Goal: Task Accomplishment & Management: Manage account settings

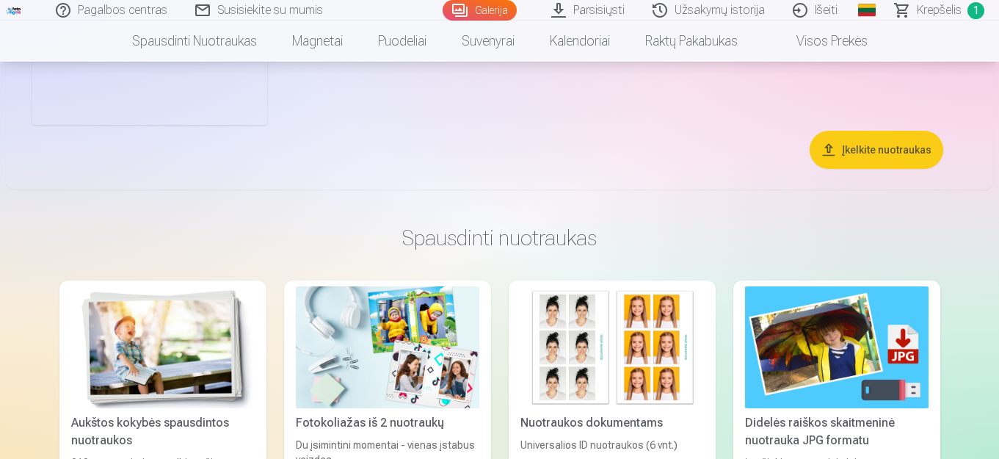
scroll to position [1982, 0]
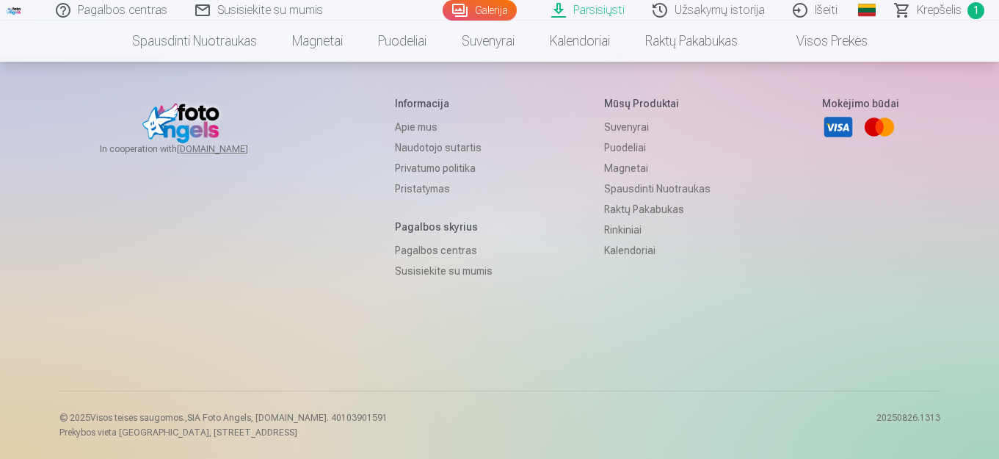
scroll to position [532, 0]
click at [480, 13] on link "Galerija" at bounding box center [480, 10] width 74 height 21
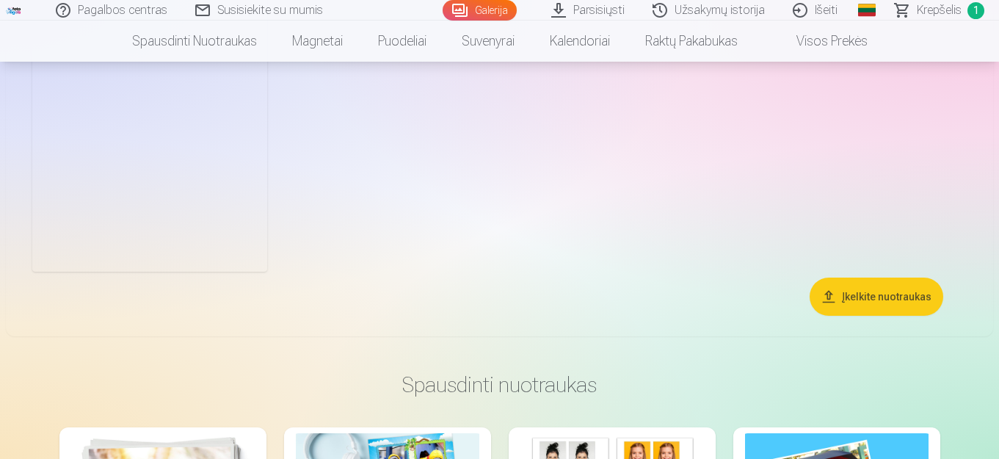
scroll to position [1909, 0]
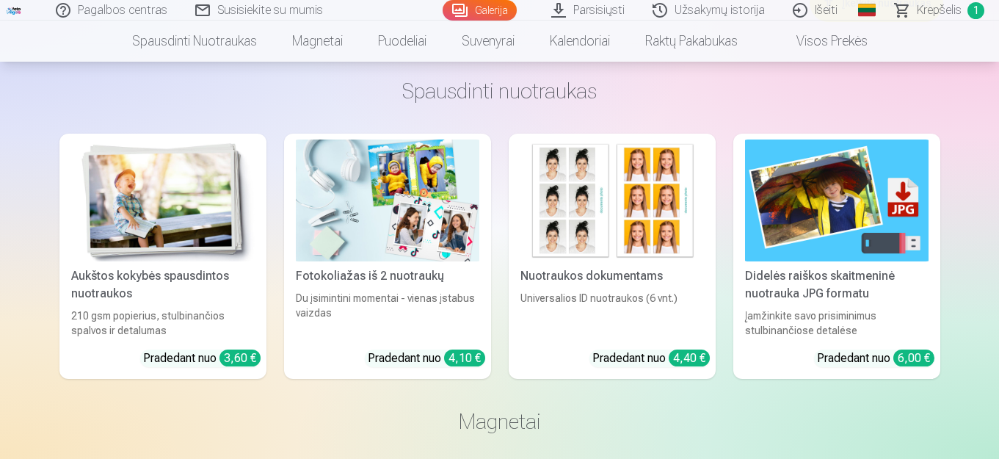
click at [819, 11] on link "Išeiti" at bounding box center [816, 10] width 73 height 21
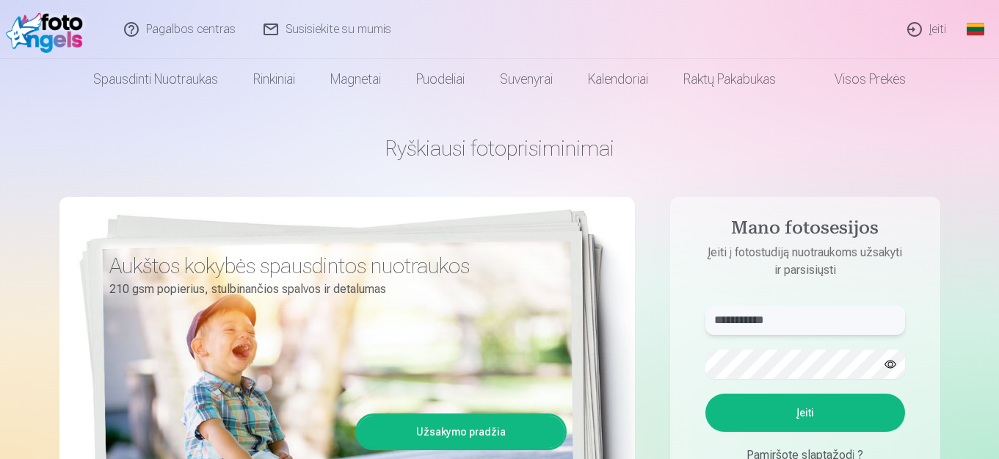
click at [804, 319] on input "**********" at bounding box center [805, 319] width 200 height 29
type input "**********"
click at [810, 418] on button "Įeiti" at bounding box center [805, 412] width 200 height 38
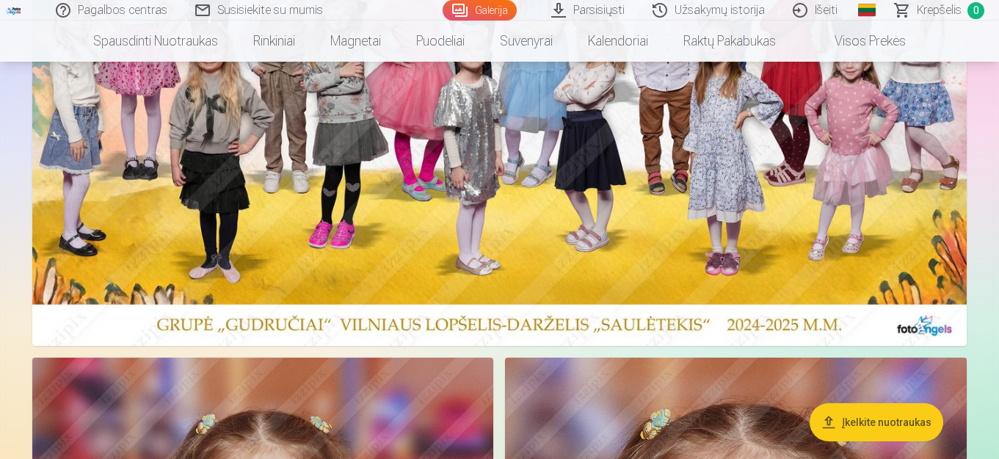
scroll to position [367, 0]
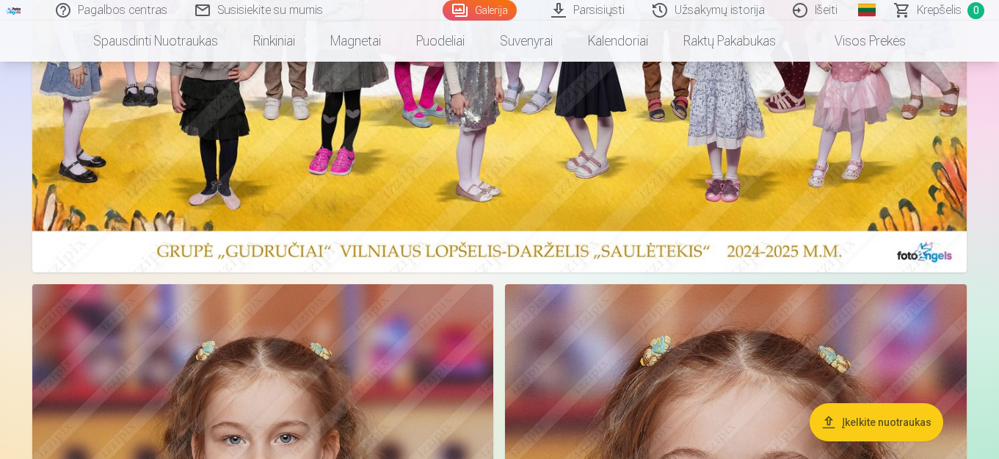
drag, startPoint x: 27, startPoint y: 280, endPoint x: 57, endPoint y: 305, distance: 38.1
drag, startPoint x: 29, startPoint y: 286, endPoint x: 178, endPoint y: 348, distance: 160.9
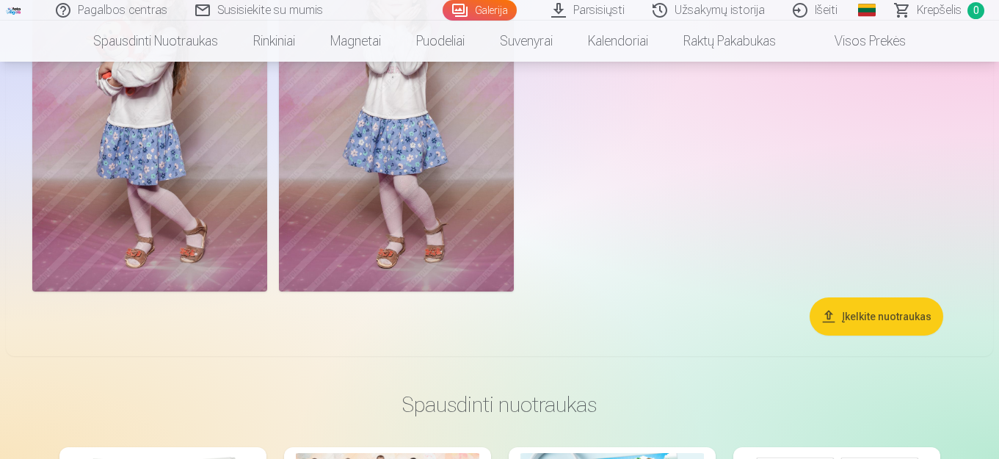
scroll to position [29277, 0]
